Goal: Transaction & Acquisition: Subscribe to service/newsletter

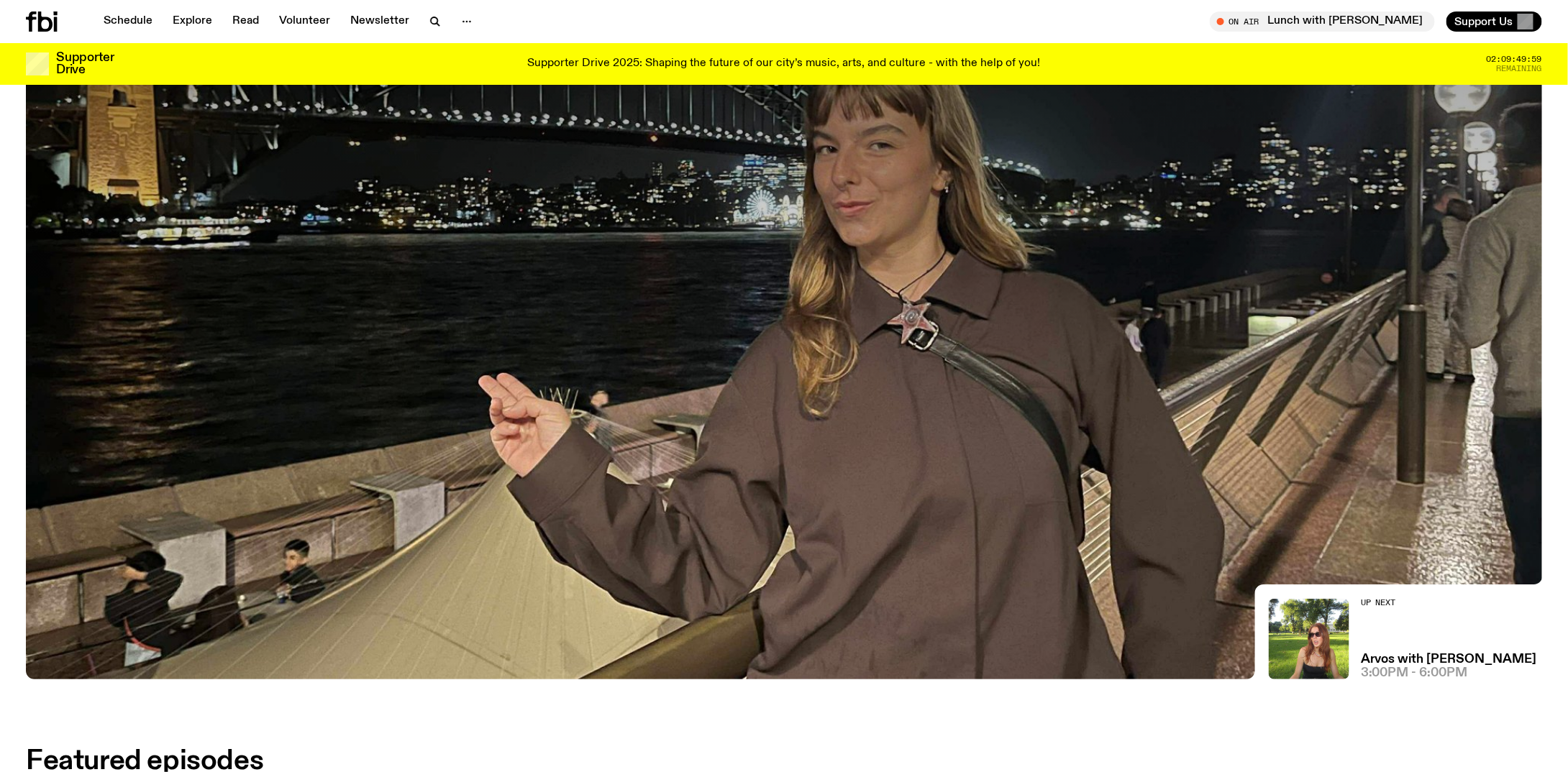
scroll to position [288, 0]
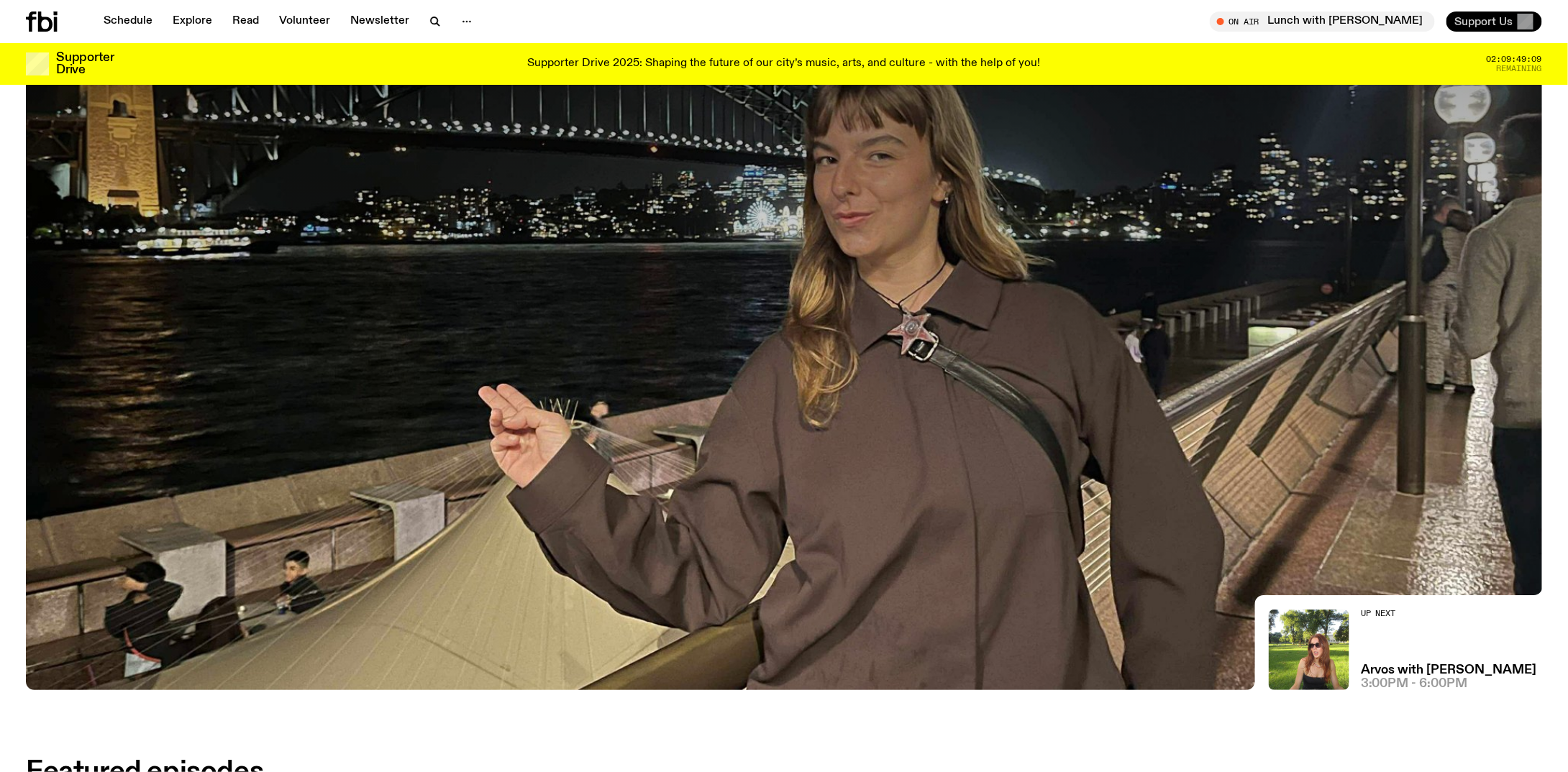
click at [1472, 31] on button "Support Us" at bounding box center [1494, 21] width 96 height 20
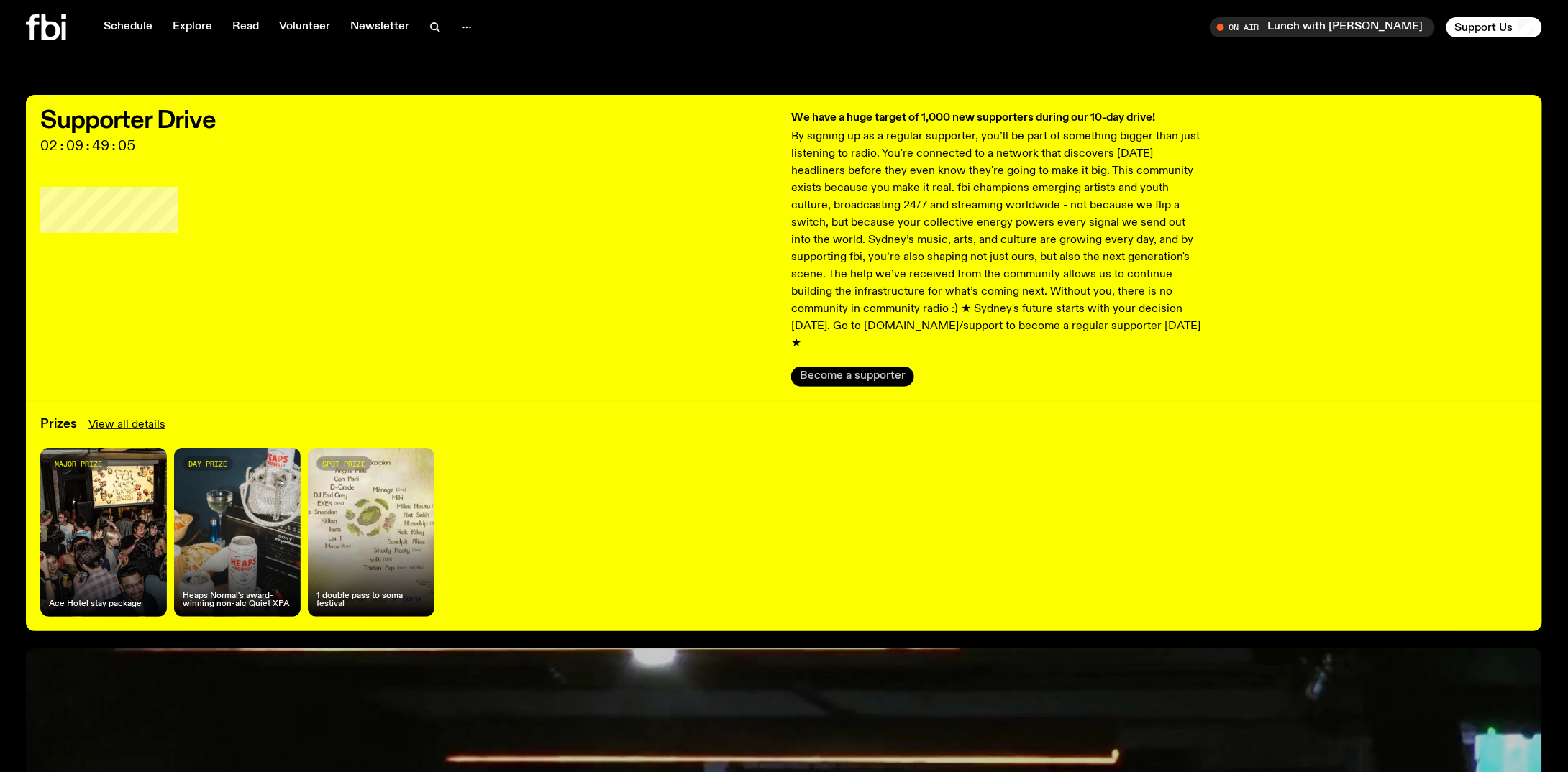
click at [868, 367] on button "Become a supporter" at bounding box center [853, 377] width 123 height 20
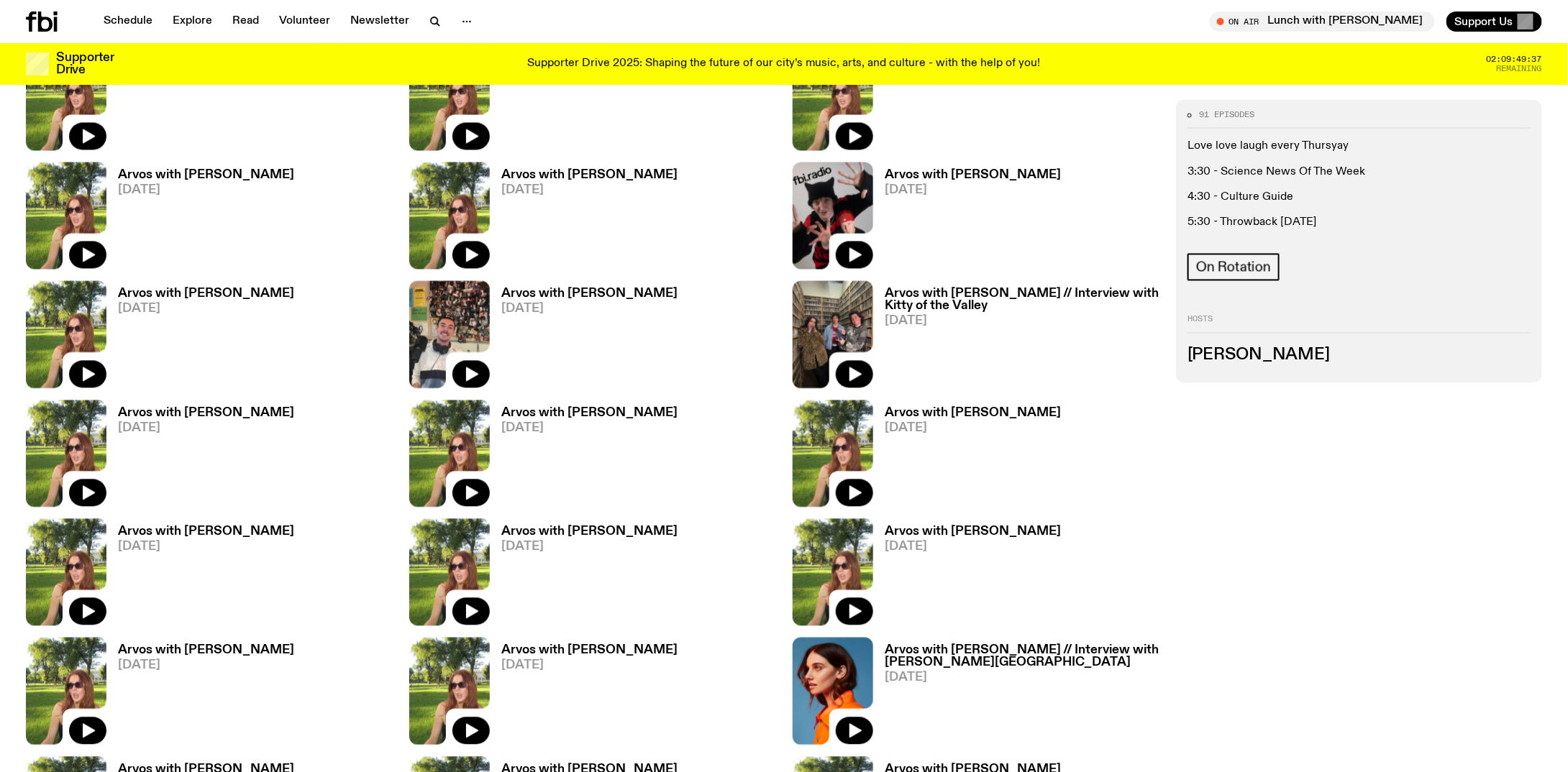
scroll to position [1498, 0]
